Goal: Task Accomplishment & Management: Use online tool/utility

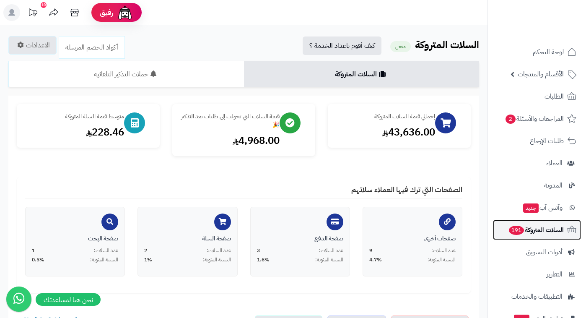
click at [520, 232] on span "191" at bounding box center [516, 230] width 15 height 9
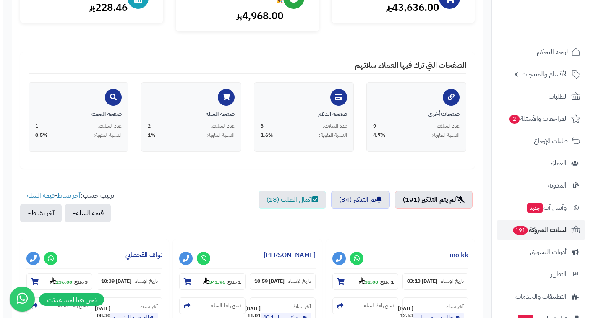
scroll to position [249, 0]
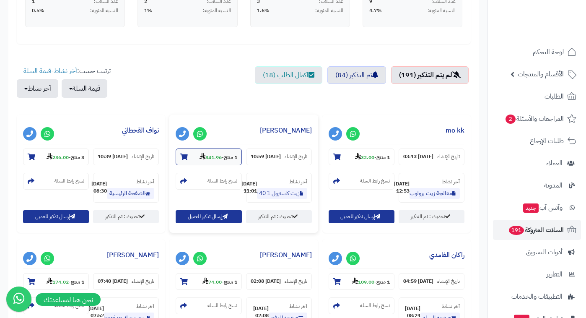
click at [220, 152] on section "1 منتج - 341.96" at bounding box center [209, 156] width 66 height 17
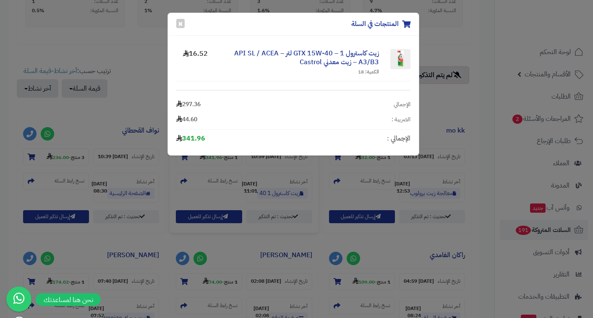
click at [431, 112] on div "المنتجات في السلة × زيت كاسترول GTX 15W‑40 – 1 لتر – API SL / ACEA A3/B3 – زيت …" at bounding box center [296, 159] width 593 height 318
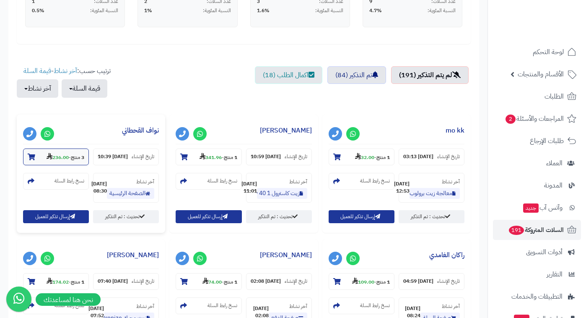
click at [62, 158] on strong "236.00" at bounding box center [58, 158] width 22 height 8
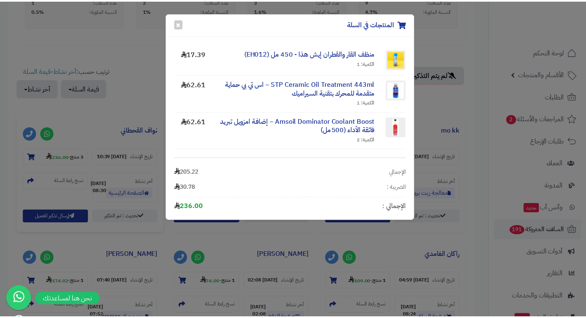
scroll to position [3, 0]
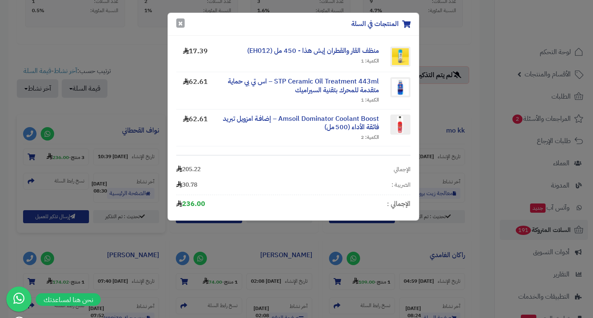
click at [180, 21] on button "×" at bounding box center [180, 22] width 8 height 9
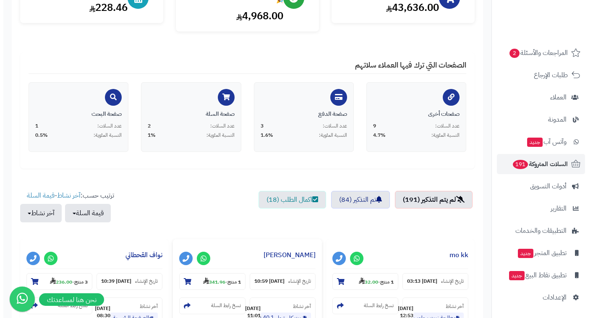
scroll to position [249, 0]
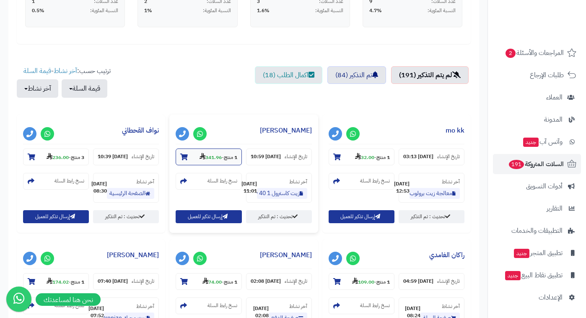
click at [216, 159] on strong "341.96" at bounding box center [211, 158] width 22 height 8
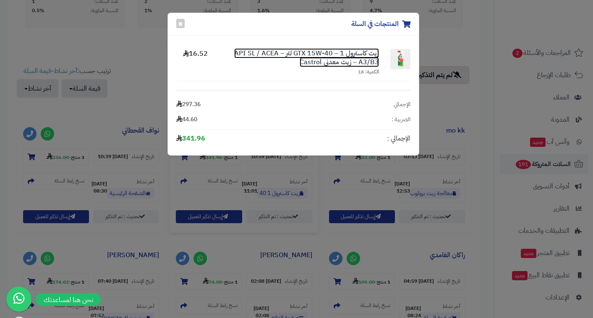
click at [328, 52] on link "زيت كاسترول GTX 15W‑40 – 1 لتر – API SL / ACEA A3/B3 – زيت معدني Castrol" at bounding box center [306, 57] width 145 height 19
